Goal: Find specific page/section: Find specific page/section

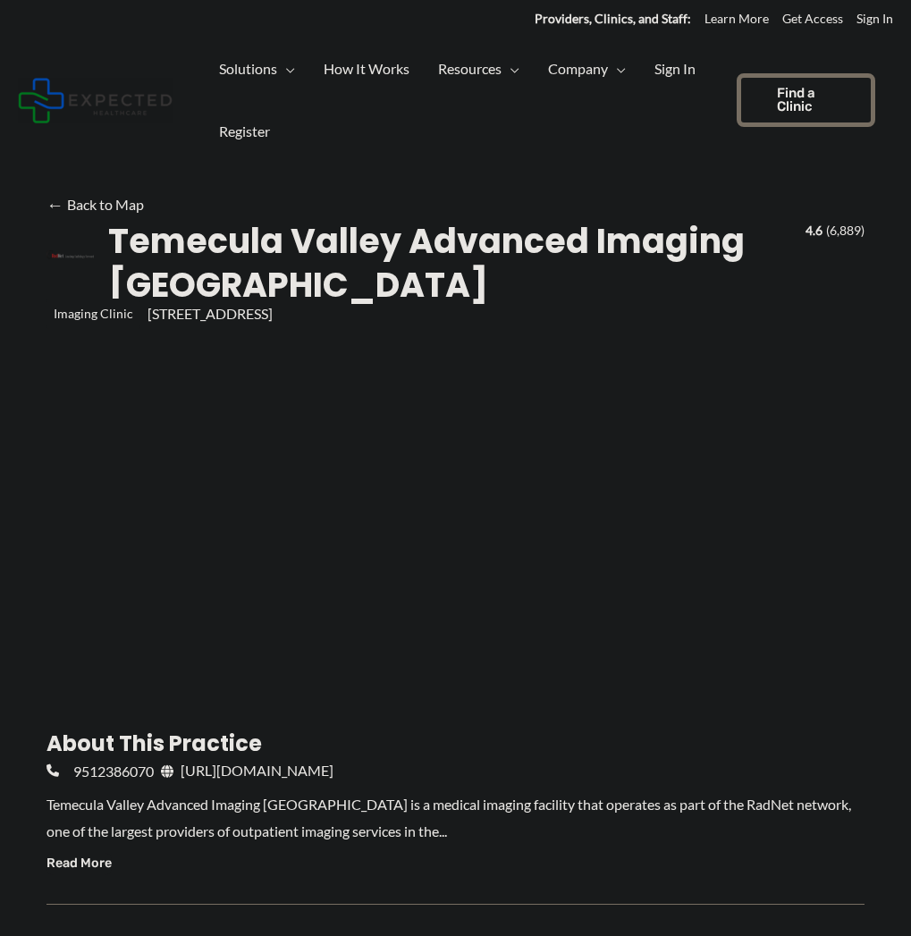
type input "**********"
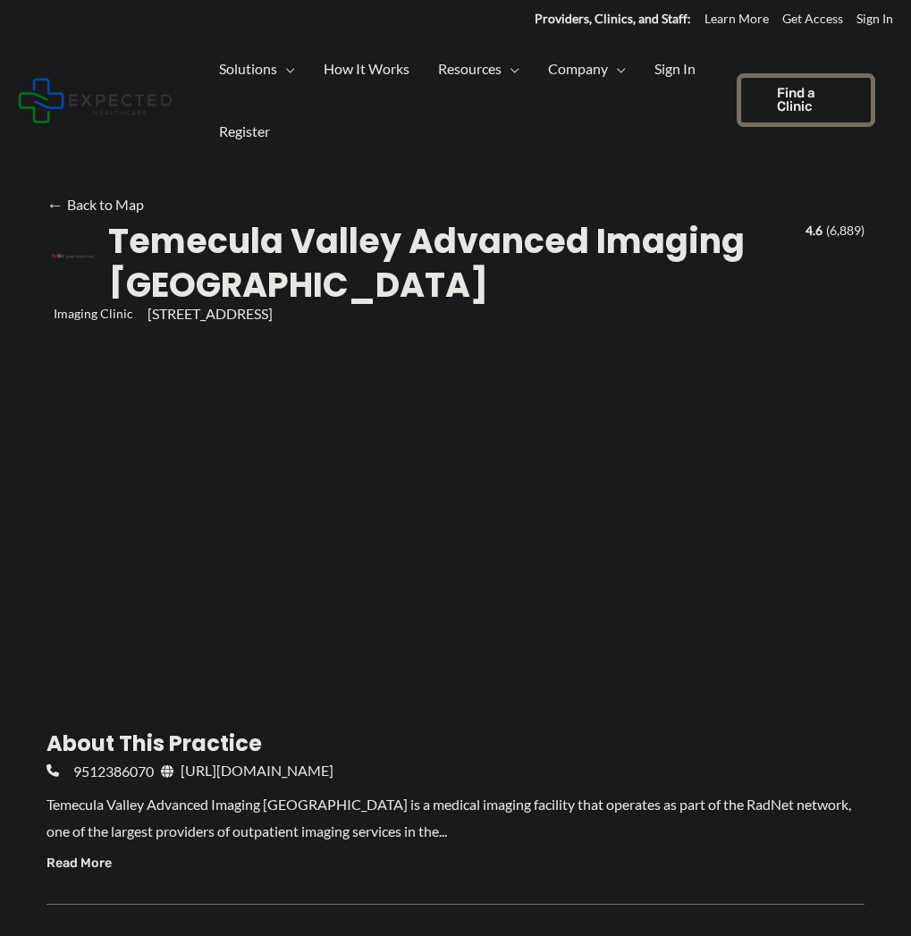
type input "**********"
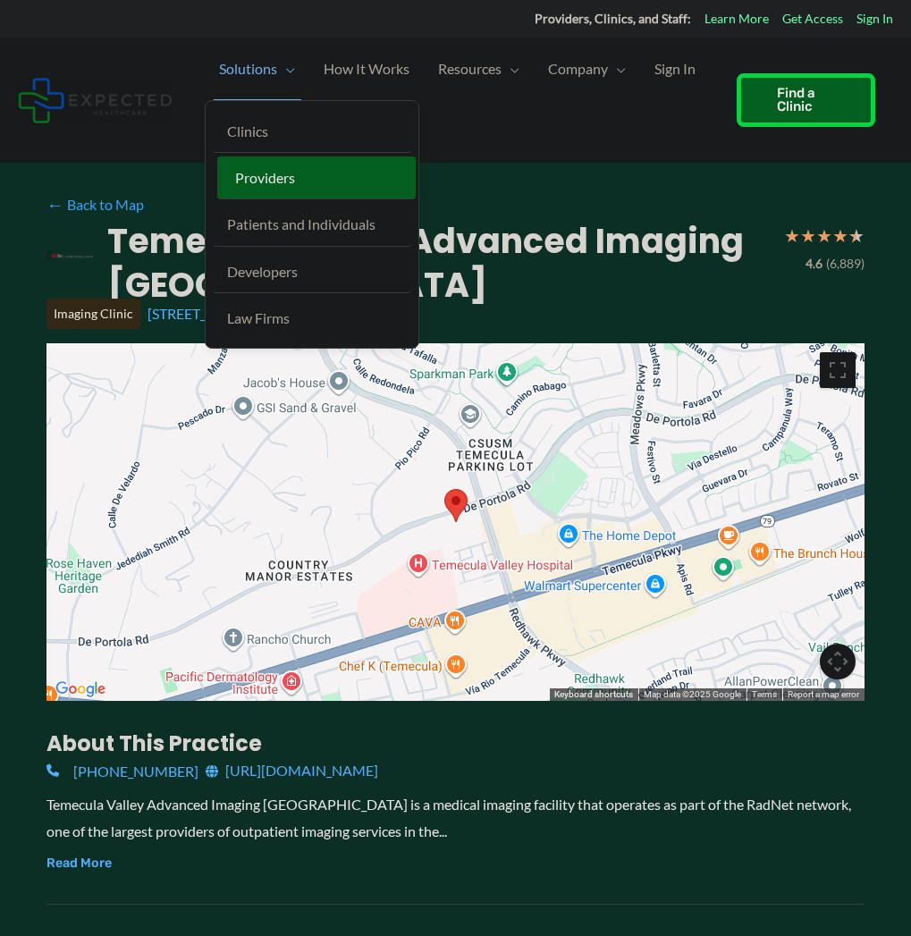
click at [267, 170] on span "Providers" at bounding box center [265, 177] width 60 height 17
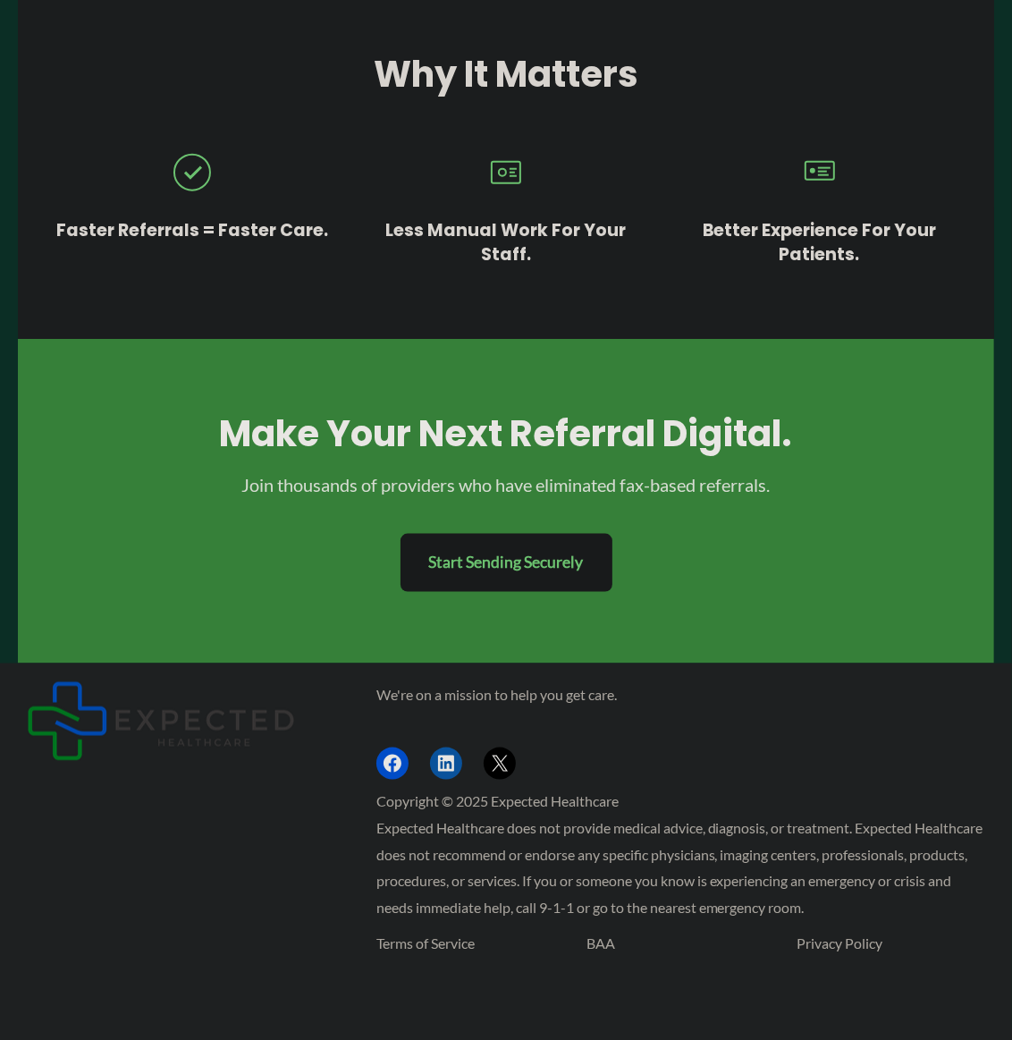
scroll to position [1490, 0]
